Goal: Transaction & Acquisition: Purchase product/service

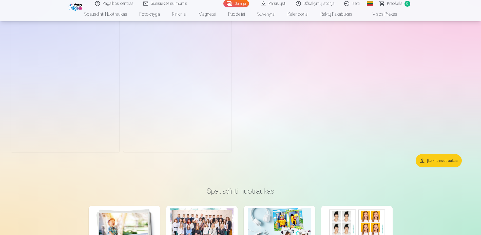
scroll to position [1447, 0]
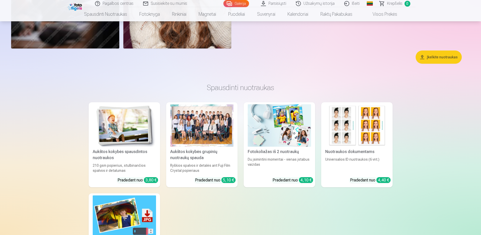
click at [190, 156] on div "Aukštos kokybės grupinių nuotraukų spauda" at bounding box center [201, 154] width 67 height 12
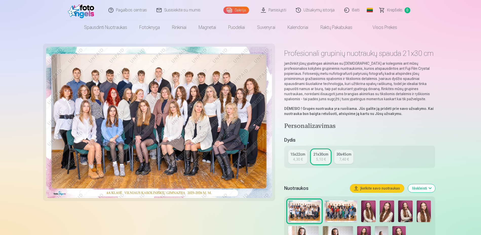
click at [298, 157] on div "15x22cm" at bounding box center [297, 154] width 15 height 5
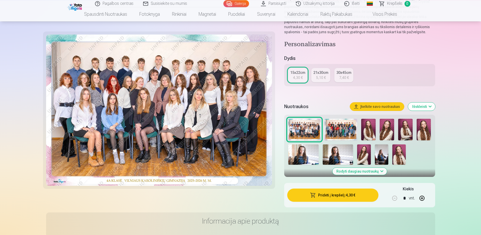
scroll to position [78, 0]
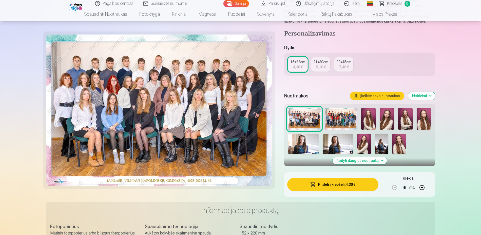
click at [355, 191] on button "Pridėti į krepšelį : 4,30 €" at bounding box center [332, 184] width 91 height 13
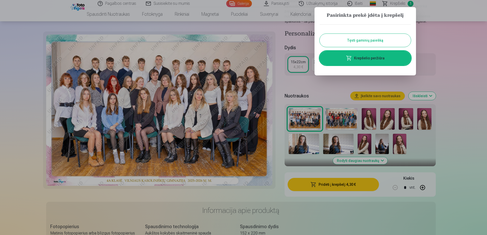
click at [384, 43] on button "Tęsti gaminių paiešką" at bounding box center [364, 40] width 91 height 13
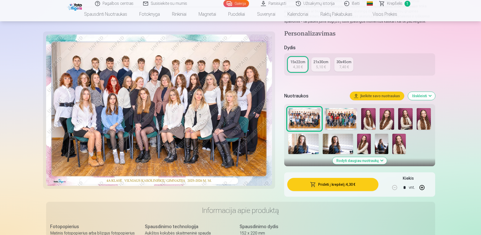
click at [342, 129] on img at bounding box center [341, 119] width 32 height 22
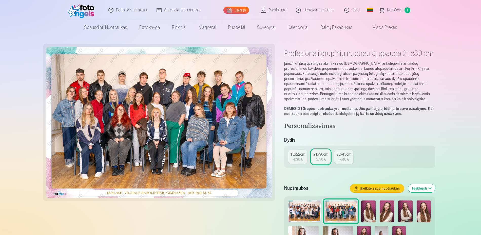
click at [304, 157] on div "15x22cm" at bounding box center [297, 154] width 15 height 5
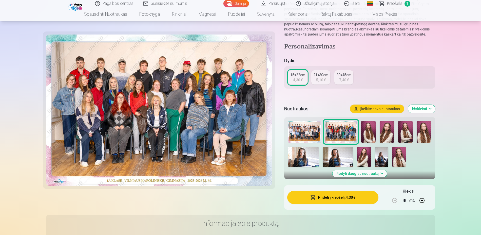
scroll to position [78, 0]
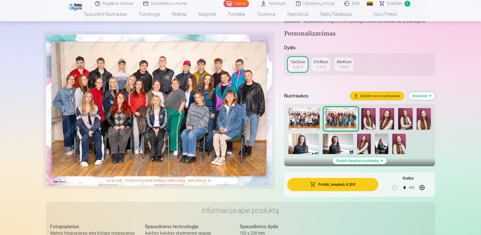
click at [363, 191] on button "Pridėti į krepšelį : 4,30 €" at bounding box center [332, 184] width 91 height 13
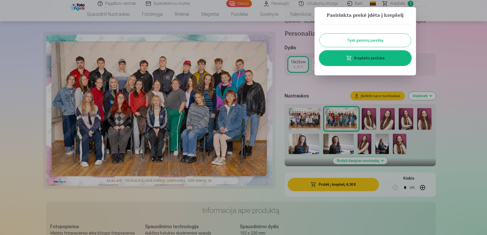
click at [367, 59] on link "Krepšelio peržiūra" at bounding box center [364, 58] width 91 height 14
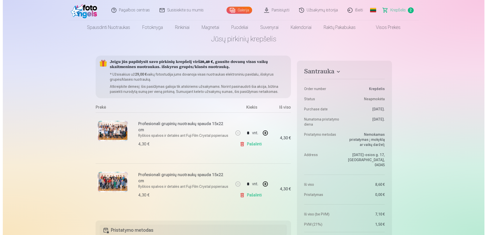
scroll to position [26, 0]
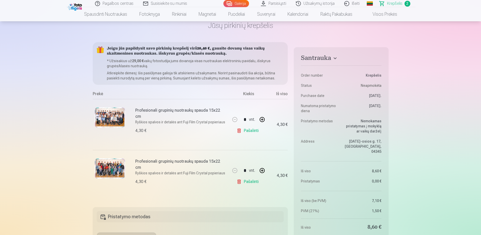
click at [111, 162] on img at bounding box center [110, 168] width 30 height 20
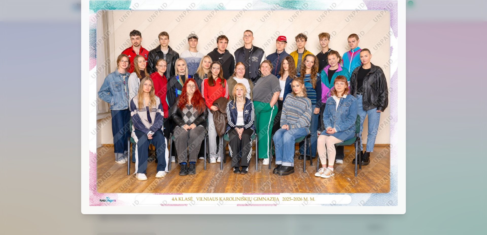
scroll to position [0, 0]
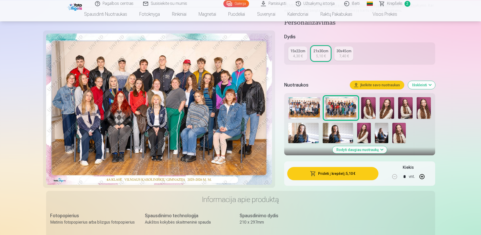
scroll to position [103, 0]
click at [381, 153] on button "Rodyti daugiau nuotraukų" at bounding box center [359, 149] width 54 height 7
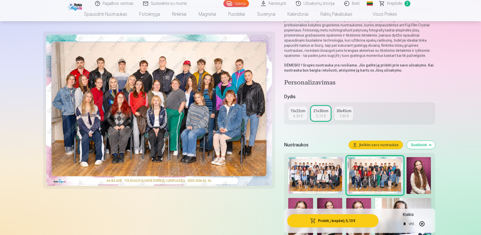
scroll to position [0, 0]
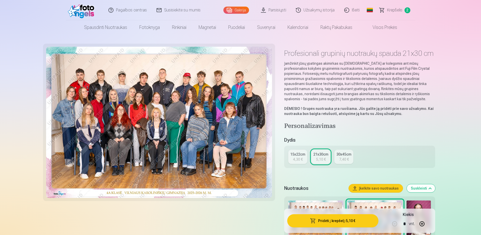
click at [388, 10] on span "Krepšelis" at bounding box center [394, 10] width 15 height 6
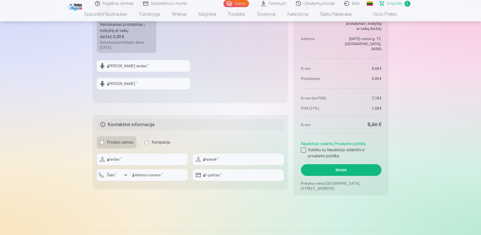
scroll to position [258, 0]
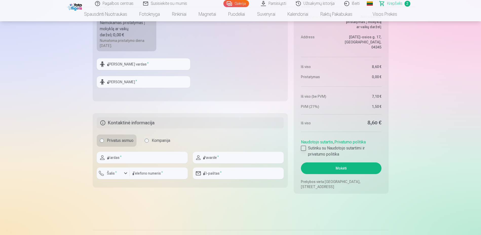
click at [303, 149] on div at bounding box center [303, 147] width 5 height 5
click at [148, 66] on input "text" at bounding box center [144, 64] width 94 height 12
type input "*******"
click at [151, 84] on input "text" at bounding box center [144, 82] width 94 height 12
type input "**********"
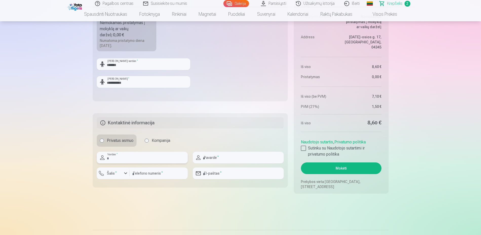
click at [136, 159] on input "text" at bounding box center [142, 158] width 91 height 12
type input "*******"
click at [220, 156] on input "text" at bounding box center [238, 158] width 91 height 12
type input "**********"
click at [125, 174] on div "button" at bounding box center [126, 173] width 6 height 6
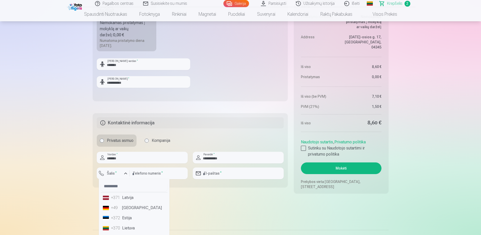
click at [129, 226] on li "+370 Lietuva" at bounding box center [134, 228] width 67 height 10
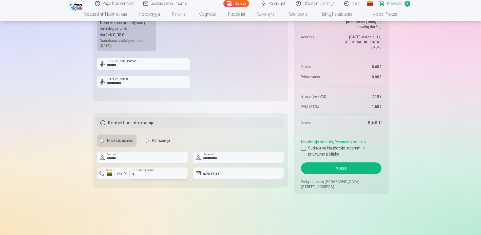
click at [149, 177] on input "number" at bounding box center [159, 173] width 58 height 12
type input "********"
click at [225, 174] on input "email" at bounding box center [238, 173] width 91 height 12
type input "**********"
click at [339, 166] on button "Mokėti" at bounding box center [341, 168] width 80 height 12
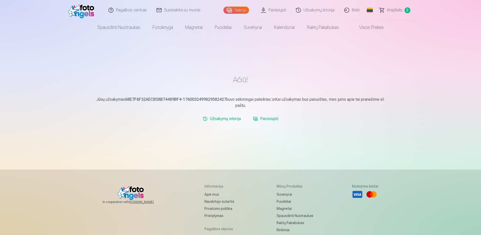
click at [275, 118] on link "Parsisiųsti" at bounding box center [265, 119] width 29 height 10
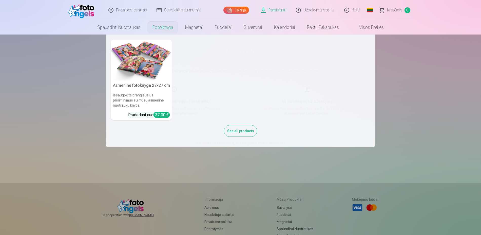
click at [162, 28] on link "Fotoknyga" at bounding box center [162, 27] width 33 height 14
